Goal: Task Accomplishment & Management: Use online tool/utility

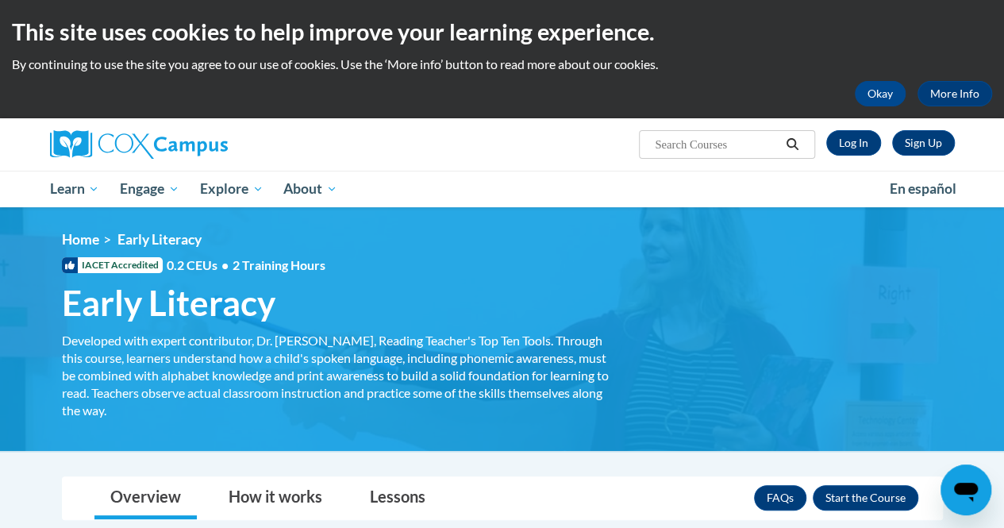
scroll to position [2, 0]
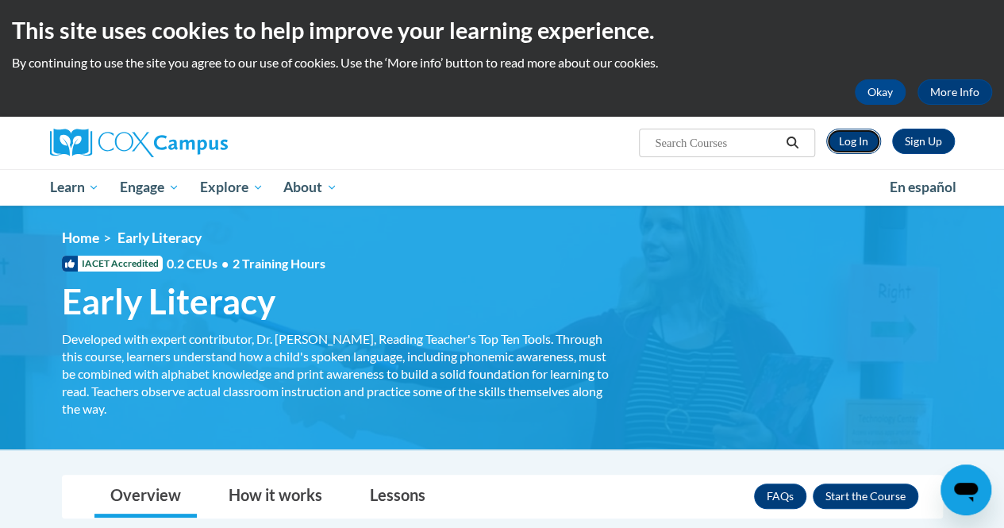
click at [856, 140] on link "Log In" at bounding box center [853, 141] width 55 height 25
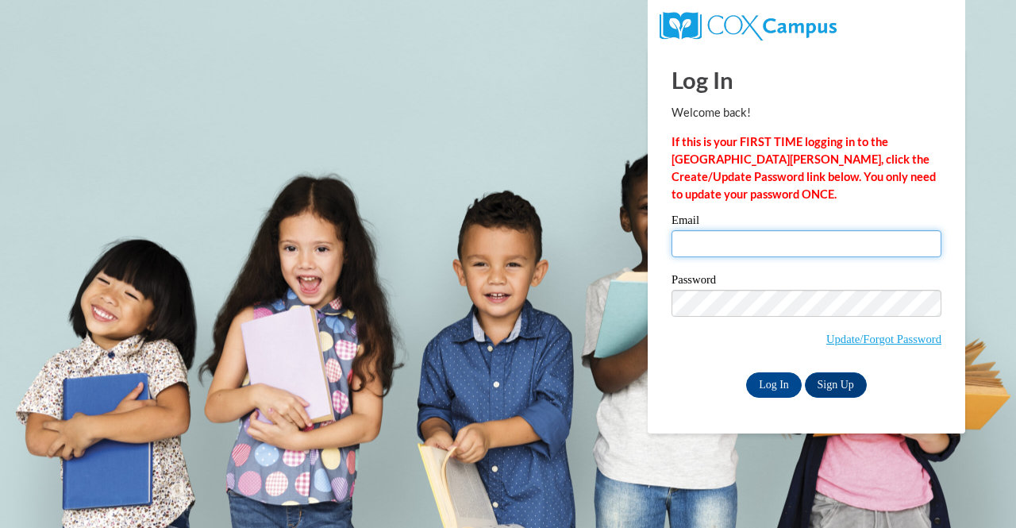
click at [779, 252] on input "Email" at bounding box center [806, 243] width 270 height 27
type input "evaison2005@gmail.com"
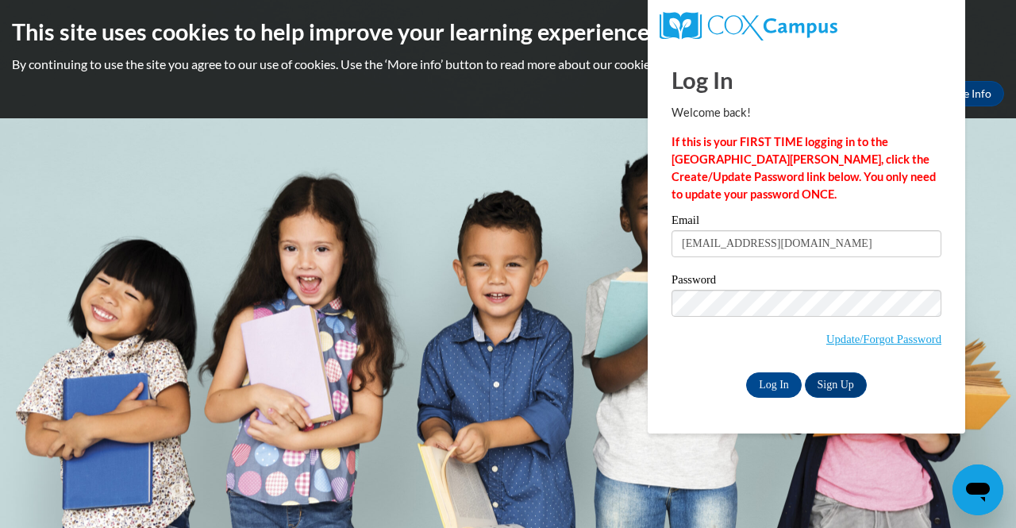
click at [873, 285] on label "Password" at bounding box center [806, 282] width 270 height 16
click at [779, 386] on input "Log In" at bounding box center [774, 384] width 56 height 25
click at [746, 372] on input "Log In" at bounding box center [774, 384] width 56 height 25
click at [770, 388] on input "Log In" at bounding box center [774, 384] width 56 height 25
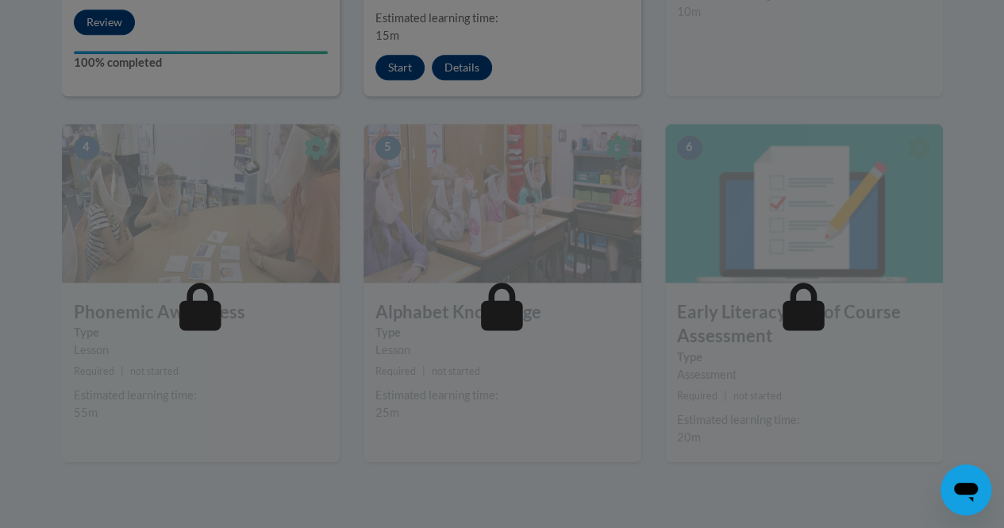
scroll to position [817, 0]
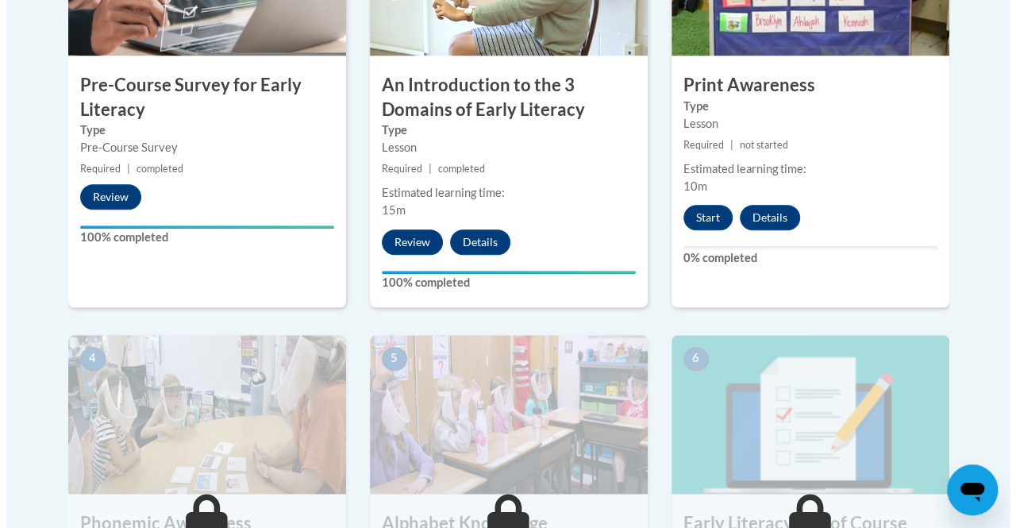
scroll to position [636, 0]
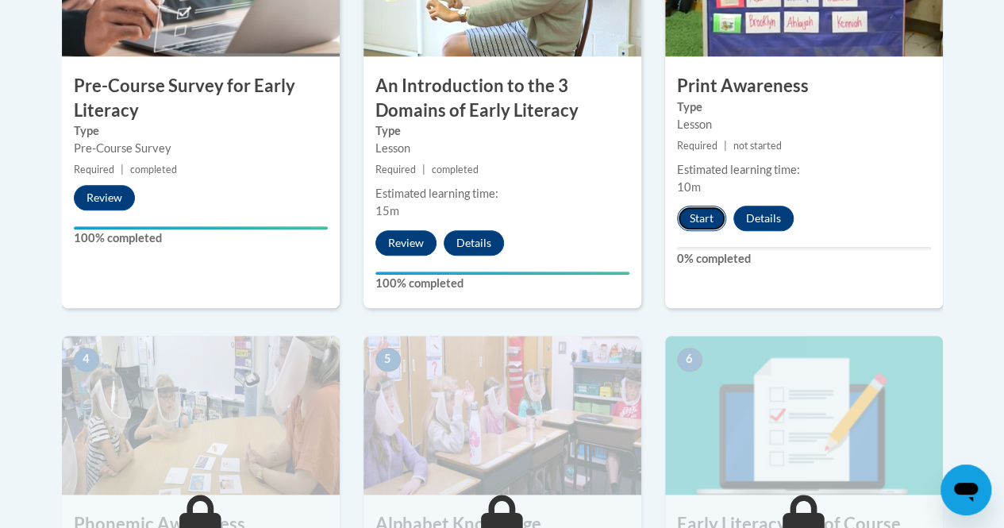
click at [695, 220] on button "Start" at bounding box center [701, 218] width 49 height 25
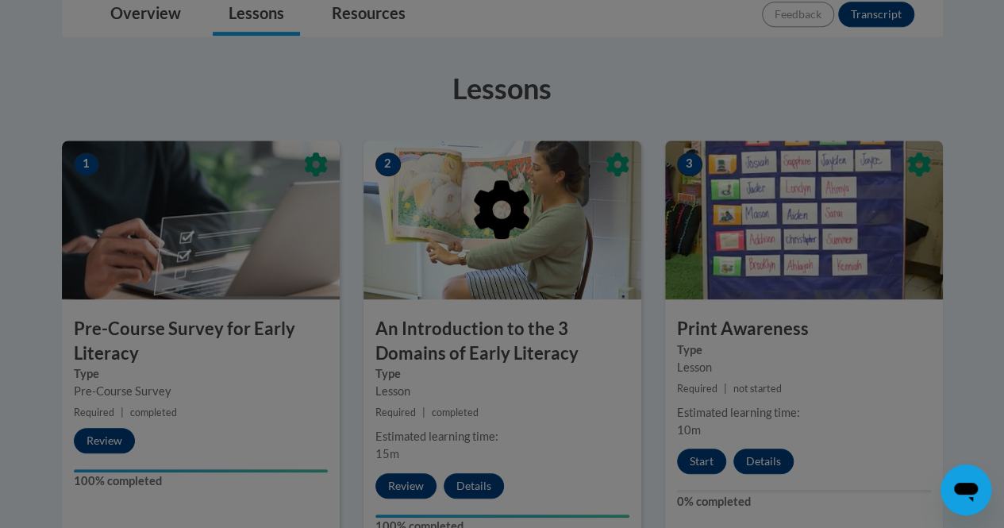
scroll to position [394, 0]
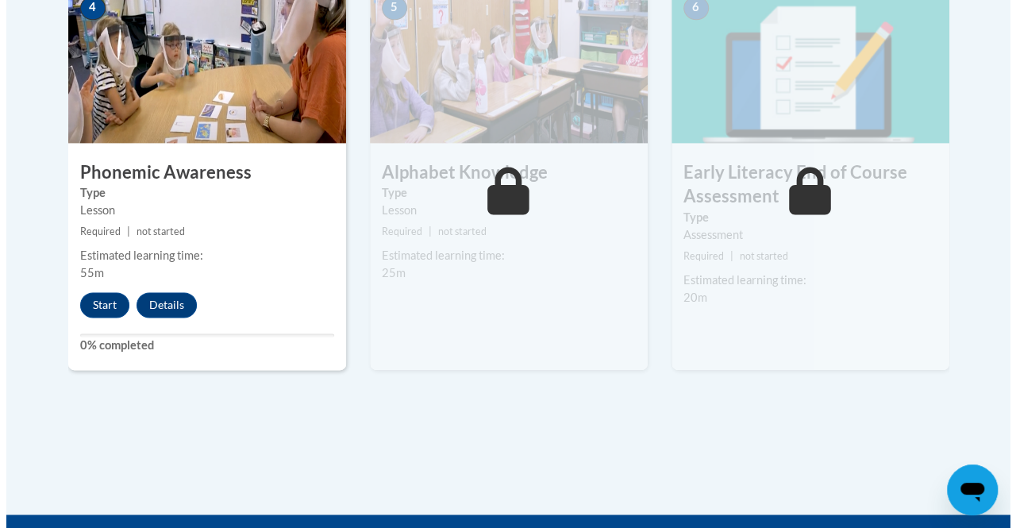
scroll to position [987, 0]
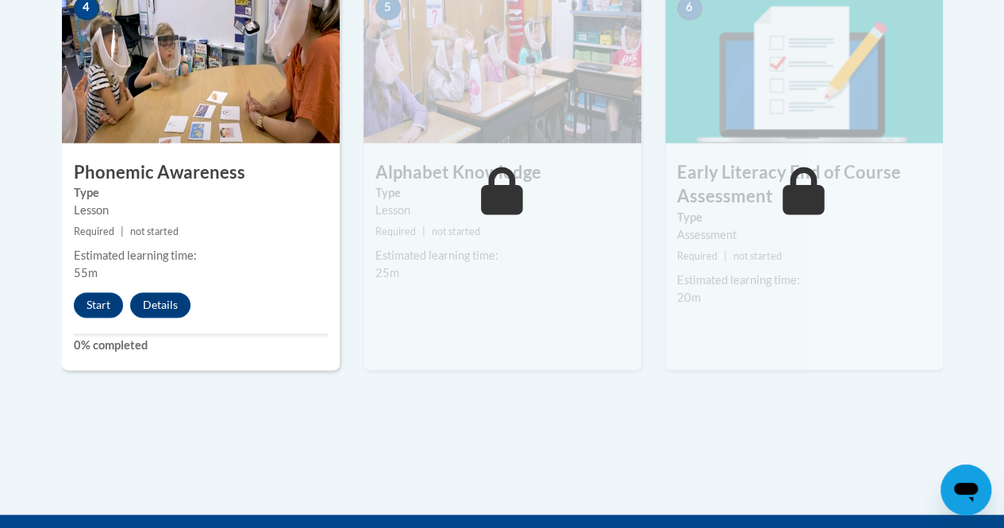
click at [101, 316] on div "4 Phonemic Awareness Type Lesson Required | not started Estimated learning time…" at bounding box center [201, 177] width 278 height 386
click at [98, 310] on button "Start" at bounding box center [98, 304] width 49 height 25
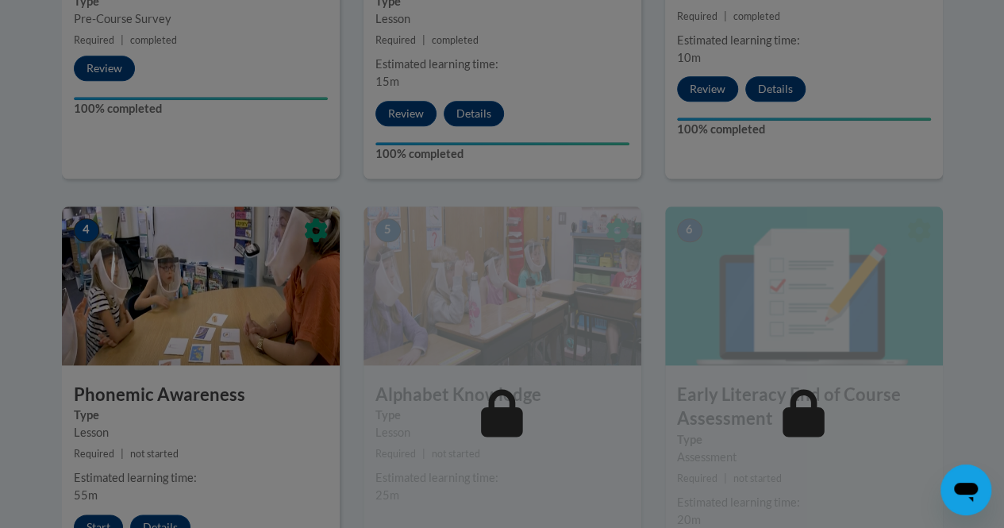
scroll to position [763, 0]
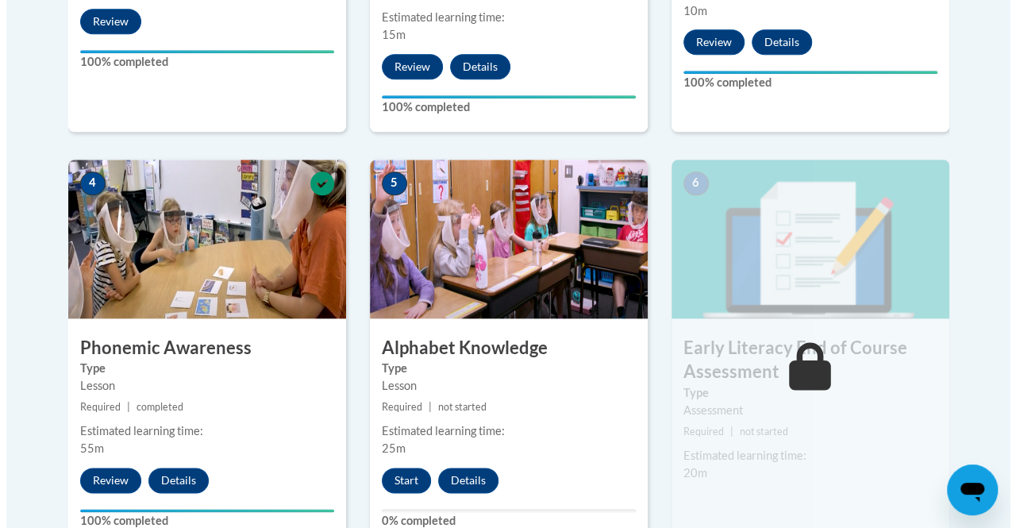
scroll to position [829, 0]
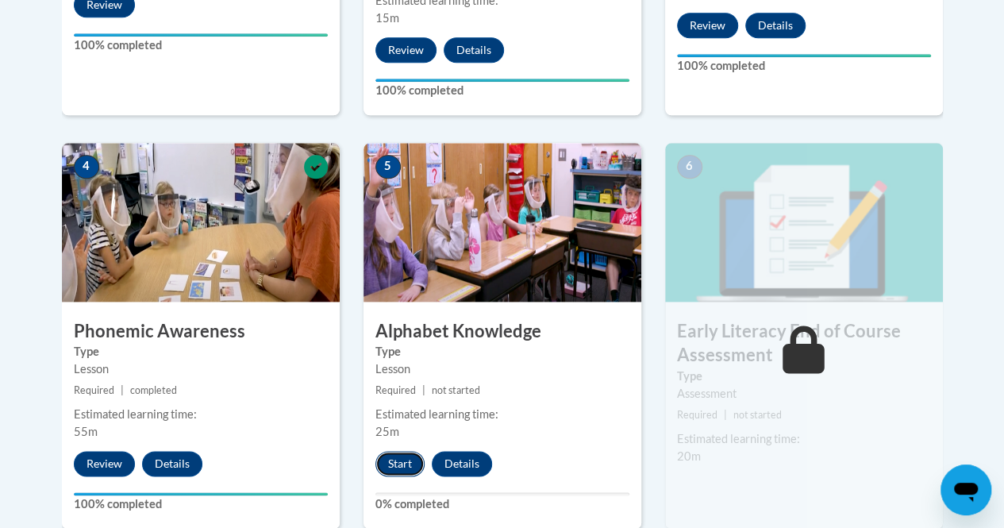
click at [405, 470] on button "Start" at bounding box center [399, 463] width 49 height 25
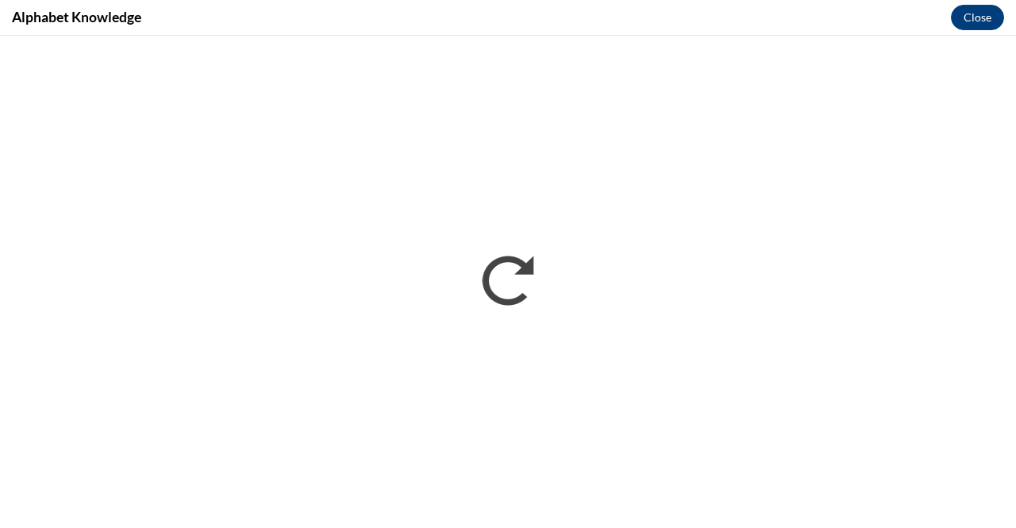
scroll to position [0, 0]
